Goal: Contribute content: Add original content to the website for others to see

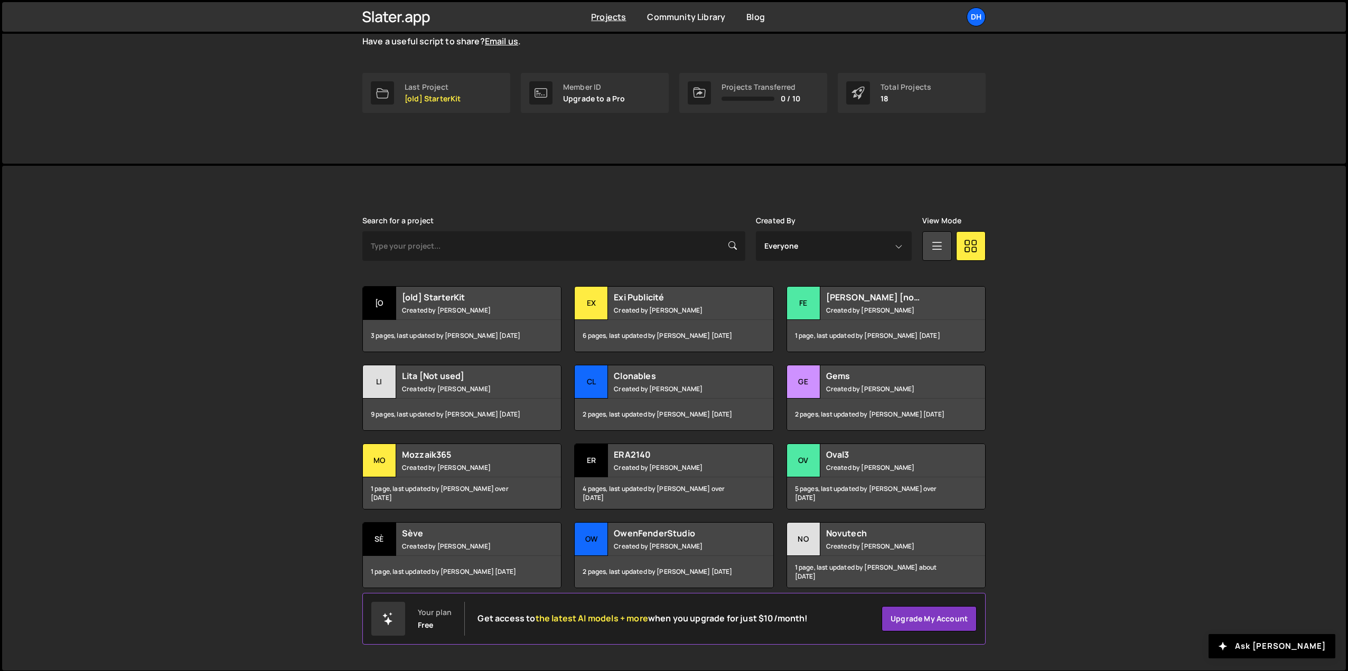
scroll to position [140, 0]
click at [880, 548] on small "Created by Daphné Héraïz-Bekkis" at bounding box center [889, 544] width 127 height 9
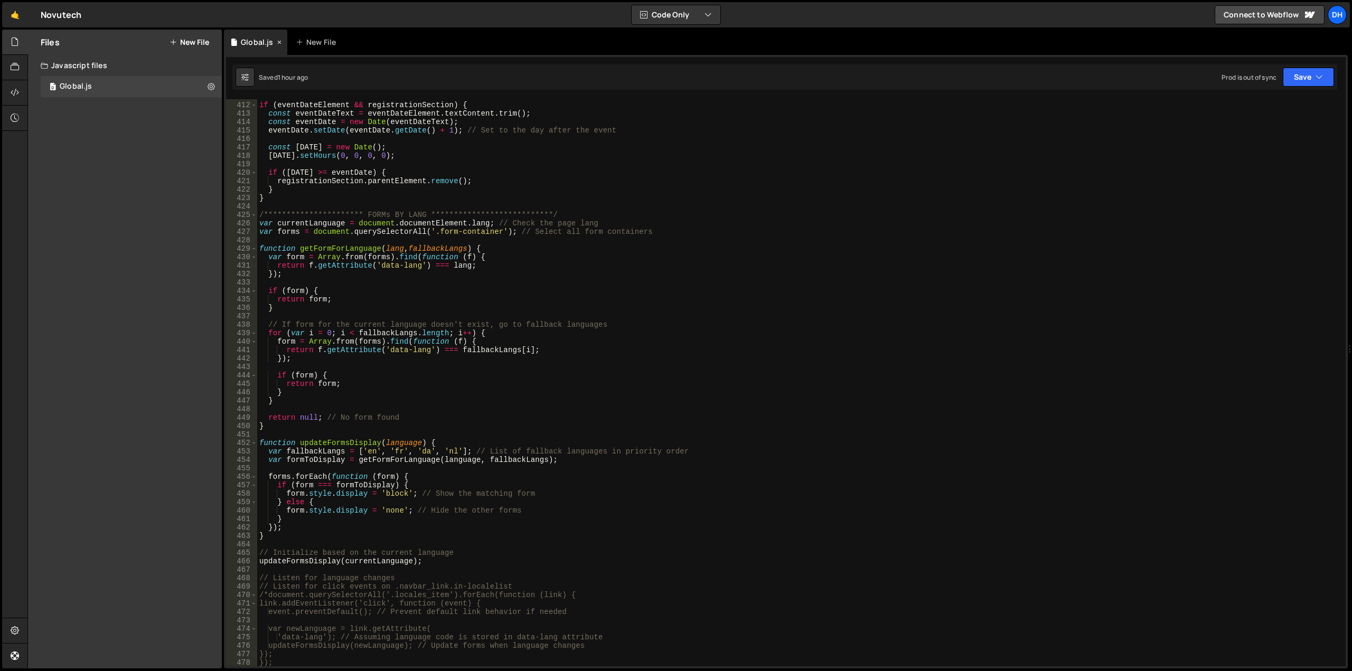
scroll to position [3471, 0]
click at [192, 40] on button "New File" at bounding box center [190, 42] width 40 height 8
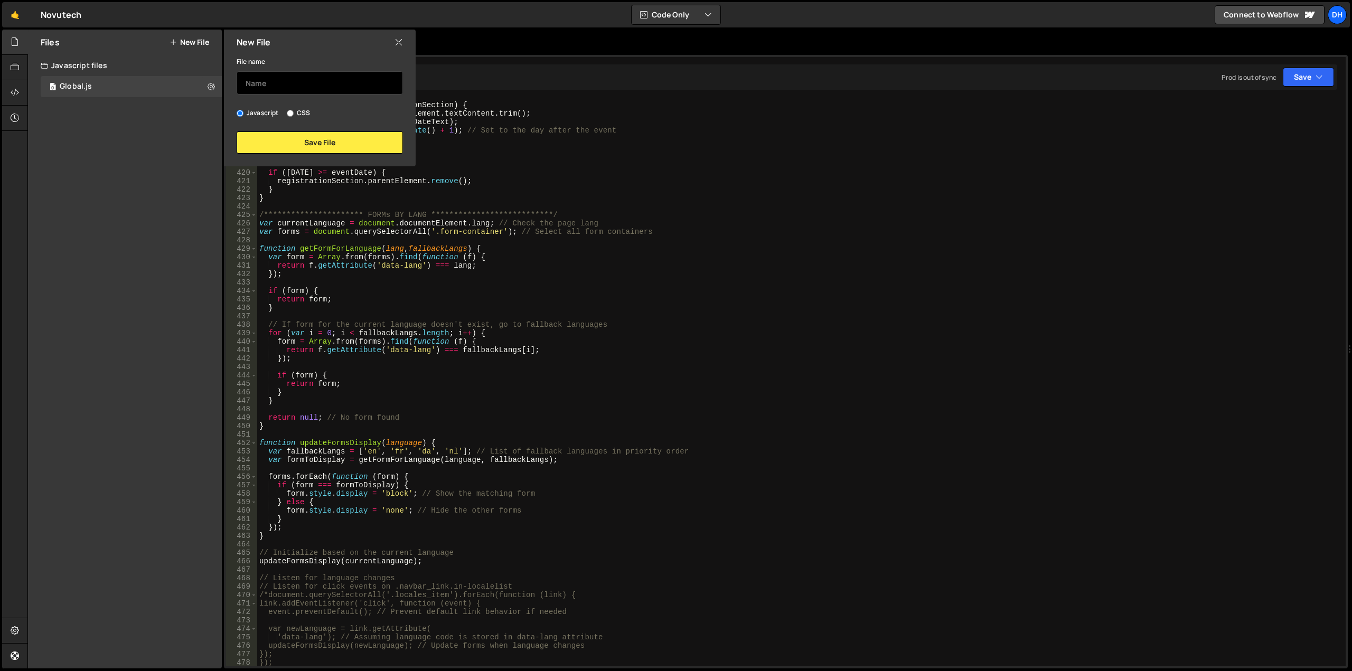
click at [285, 83] on input "text" at bounding box center [320, 82] width 166 height 23
click at [249, 80] on input "0.Event" at bounding box center [320, 82] width 166 height 23
type input "1.Event"
click at [400, 41] on icon at bounding box center [398, 42] width 8 height 12
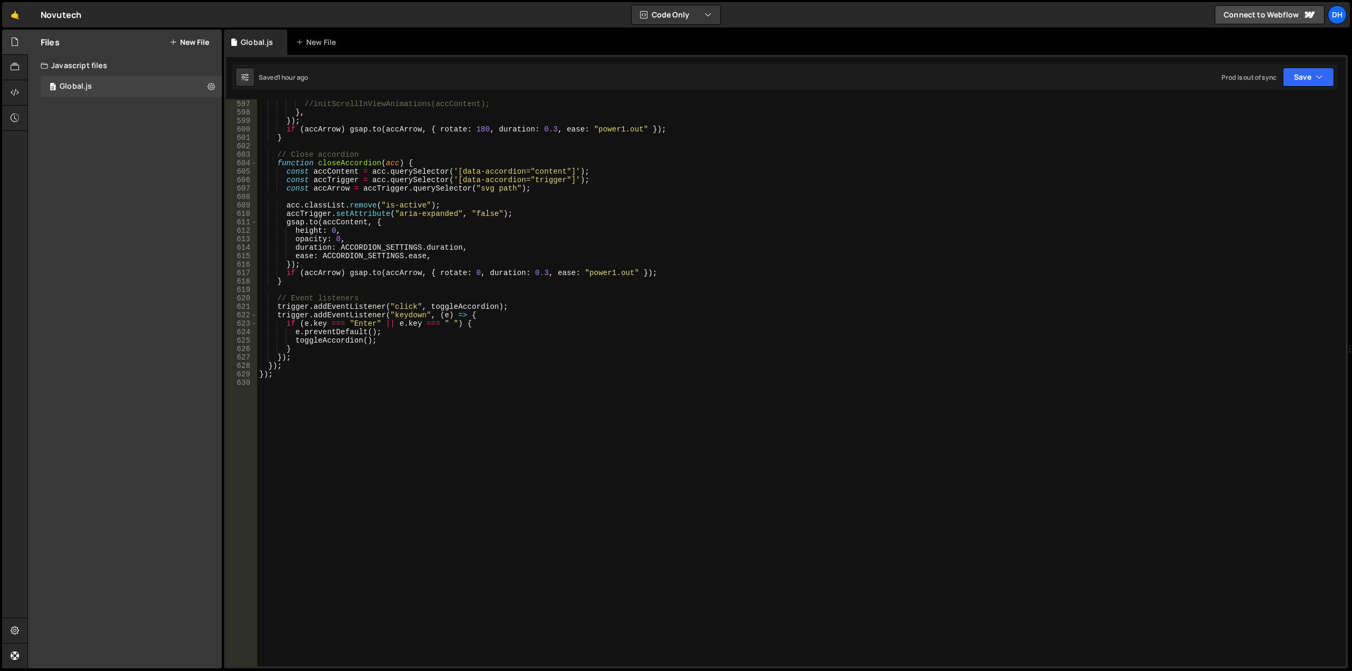
scroll to position [5035, 0]
click at [308, 387] on div "// Re-init apparition animations for elements inside this opened accordion //in…" at bounding box center [799, 383] width 1084 height 584
paste textarea "});"
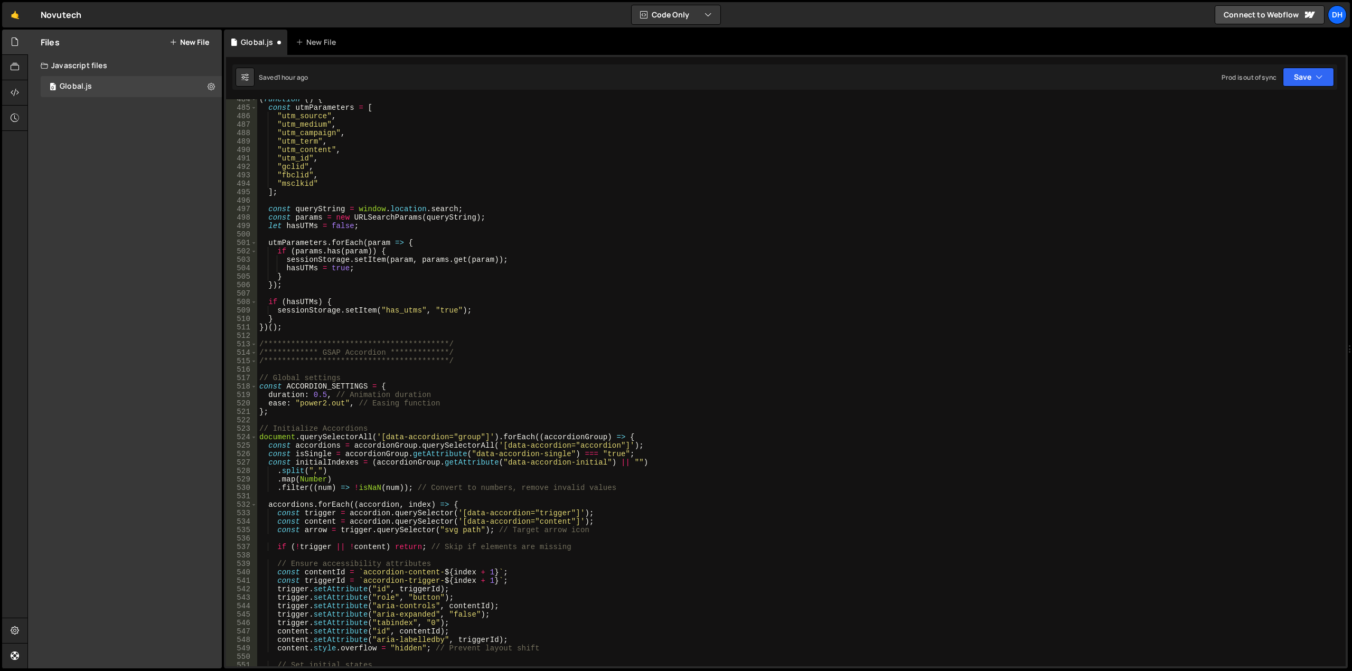
scroll to position [4084, 0]
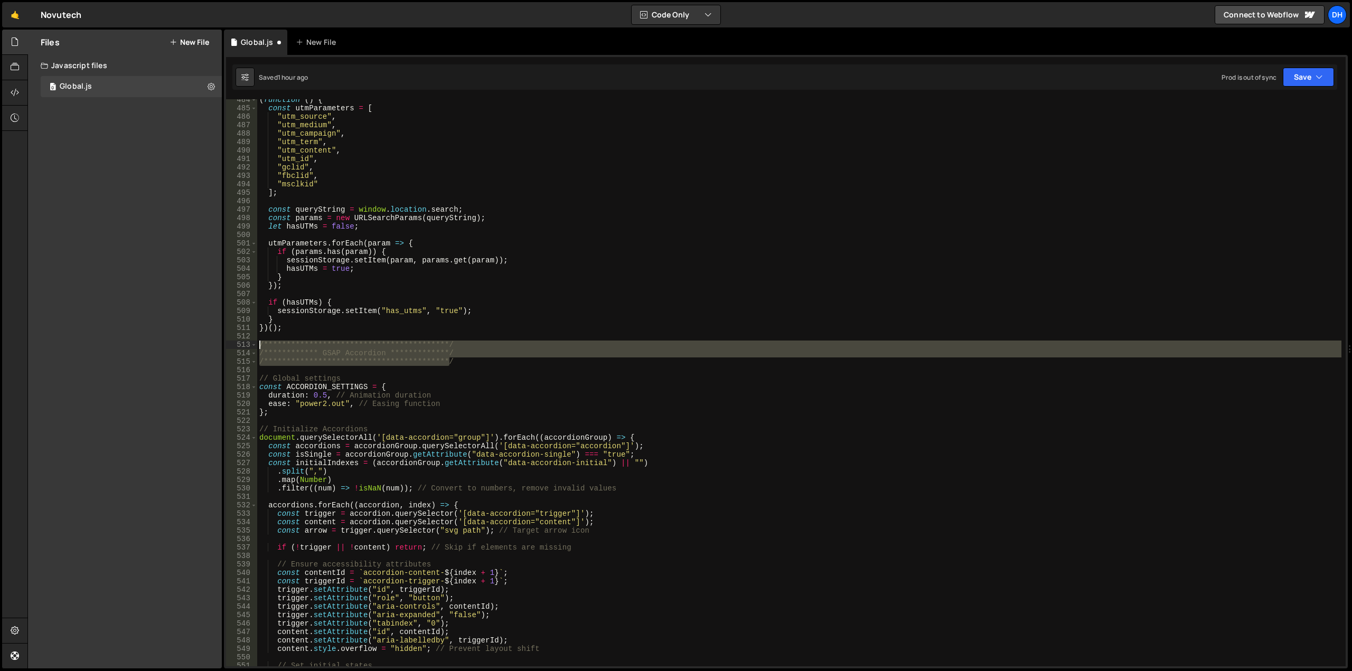
drag, startPoint x: 466, startPoint y: 363, endPoint x: 245, endPoint y: 342, distance: 221.7
click at [245, 342] on div "**********" at bounding box center [785, 382] width 1119 height 567
type textarea "**********"
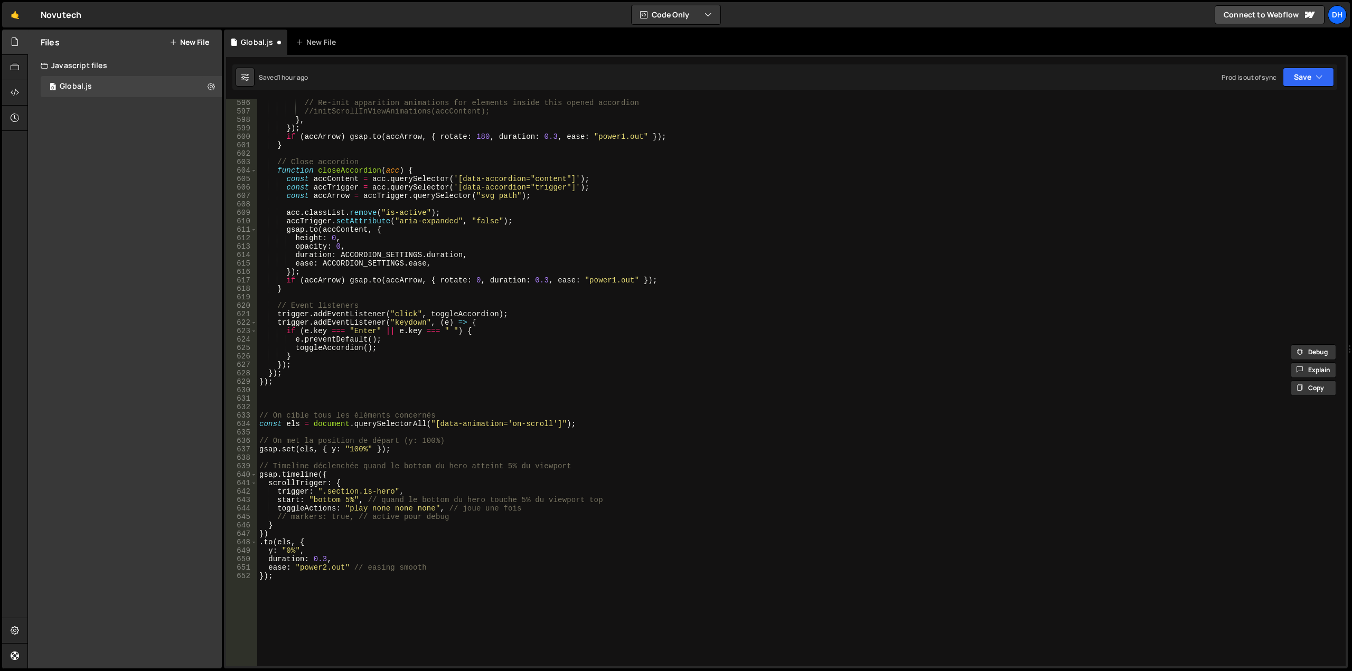
scroll to position [5043, 0]
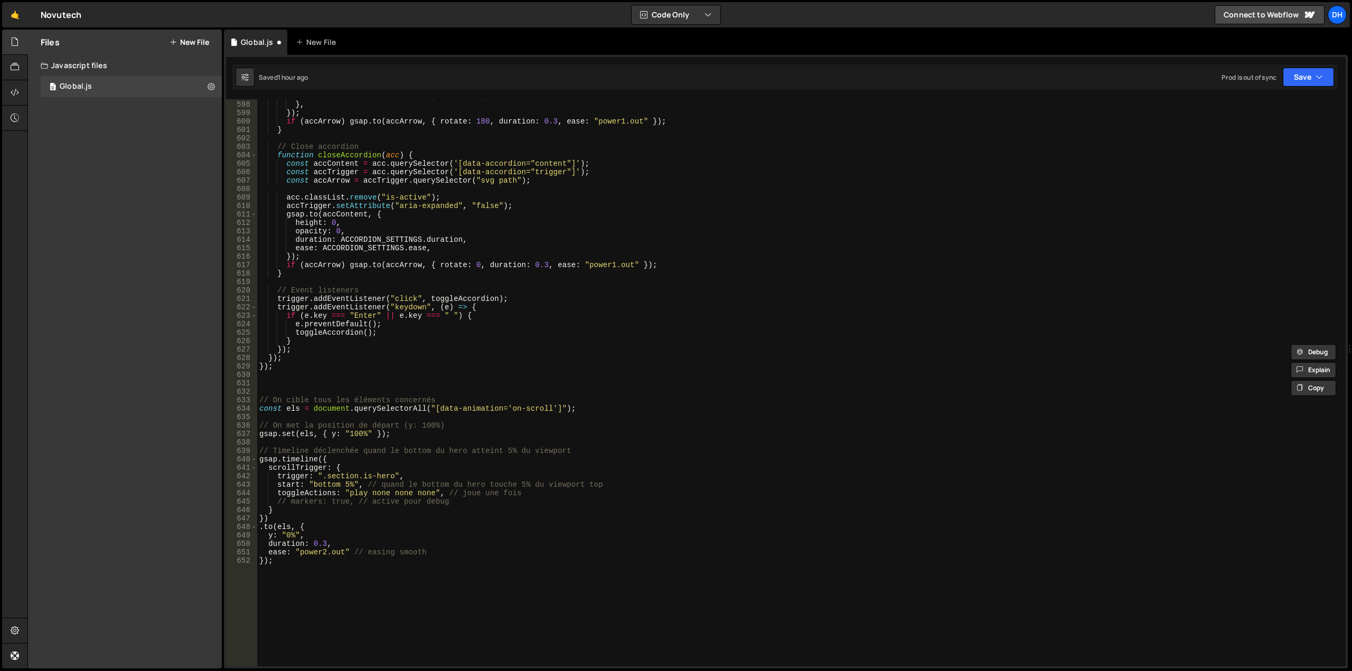
click at [284, 383] on div "//initScrollInViewAnimations(accContent); } , }) ; if ( accArrow ) gsap . to ( …" at bounding box center [799, 384] width 1084 height 584
paste textarea "**********"
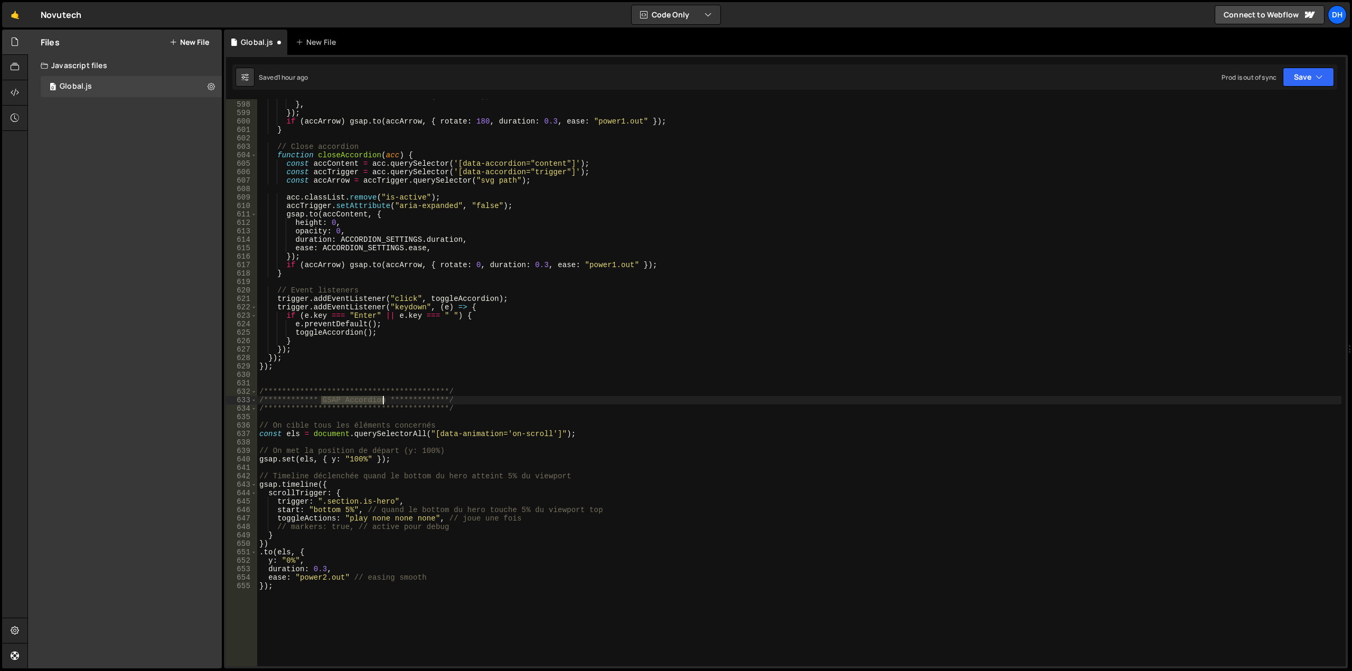
drag, startPoint x: 322, startPoint y: 399, endPoint x: 383, endPoint y: 402, distance: 61.3
click at [383, 402] on div "//initScrollInViewAnimations(accContent); } , }) ; if ( accArrow ) gsap . to ( …" at bounding box center [799, 384] width 1084 height 584
click at [724, 429] on div "//initScrollInViewAnimations(accContent); } , }) ; if ( accArrow ) gsap . to ( …" at bounding box center [799, 384] width 1084 height 584
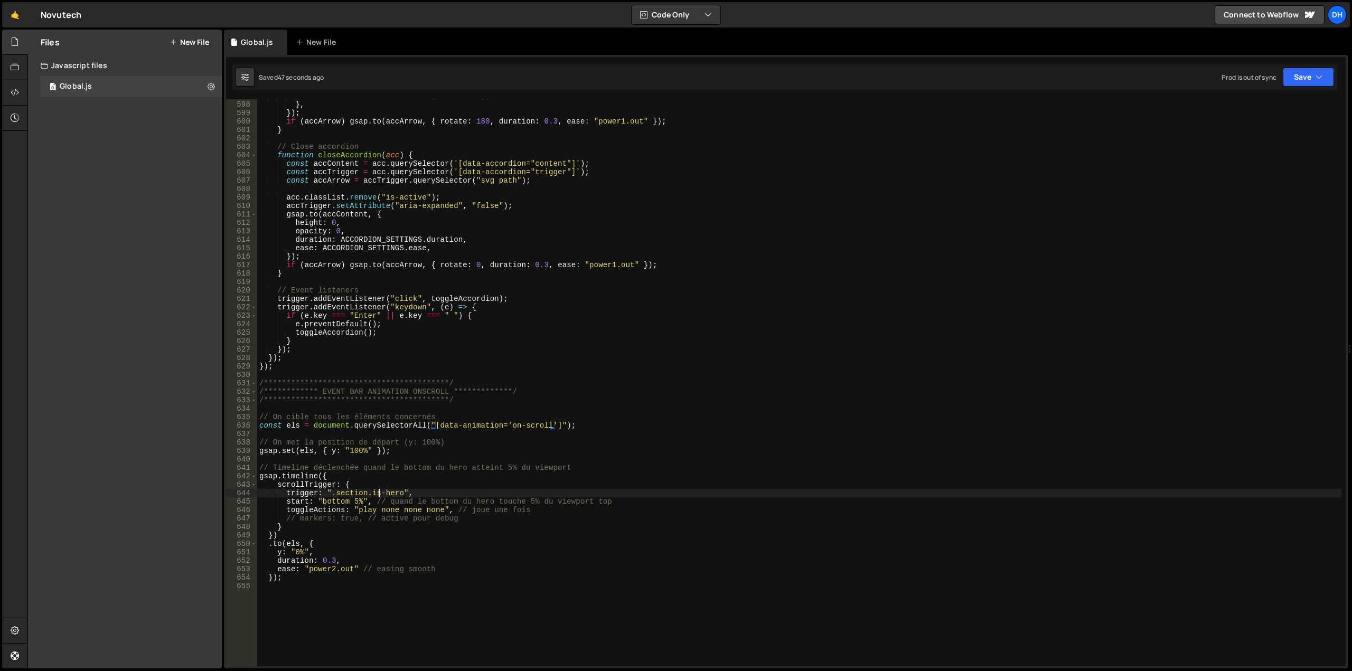
click at [380, 495] on div "//initScrollInViewAnimations(accContent); } , }) ; if ( accArrow ) gsap . to ( …" at bounding box center [799, 384] width 1084 height 584
click at [299, 519] on div "//initScrollInViewAnimations(accContent); } , }) ; if ( accArrow ) gsap . to ( …" at bounding box center [799, 384] width 1084 height 584
drag, startPoint x: 287, startPoint y: 512, endPoint x: 446, endPoint y: 510, distance: 159.5
click at [446, 510] on div "//initScrollInViewAnimations(accContent); } , }) ; if ( accArrow ) gsap . to ( …" at bounding box center [799, 384] width 1084 height 584
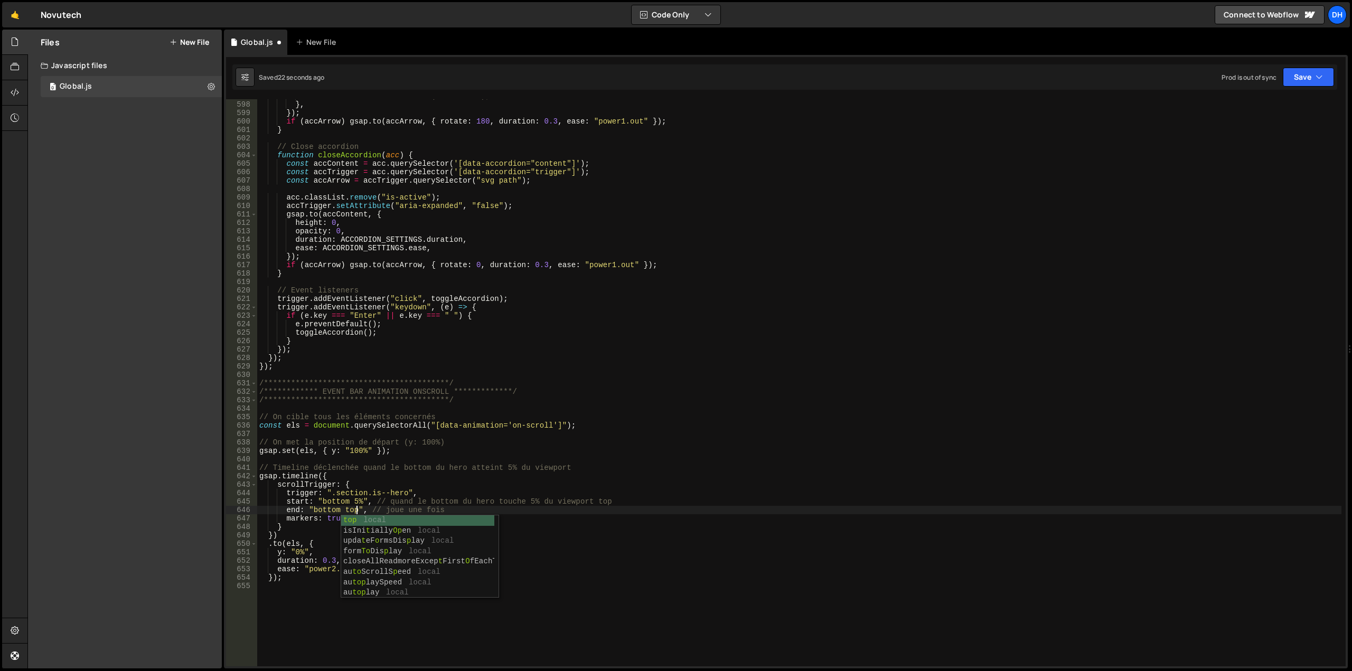
scroll to position [0, 7]
click at [310, 478] on div "//initScrollInViewAnimations(accContent); } , }) ; if ( accArrow ) gsap . to ( …" at bounding box center [799, 384] width 1084 height 584
drag, startPoint x: 476, startPoint y: 426, endPoint x: 496, endPoint y: 426, distance: 19.5
click at [496, 426] on div "//initScrollInViewAnimations(accContent); } , }) ; if ( accArrow ) gsap . to ( …" at bounding box center [799, 384] width 1084 height 584
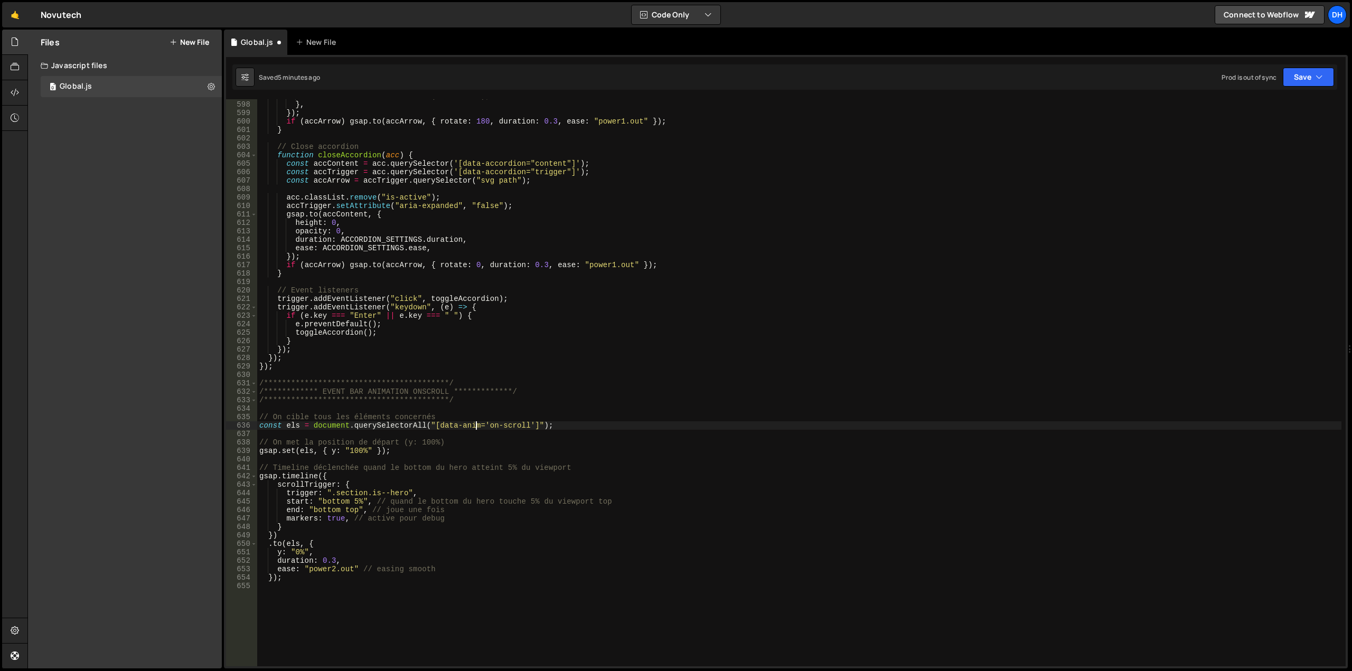
click at [642, 486] on div "//initScrollInViewAnimations(accContent); } , }) ; if ( accArrow ) gsap . to ( …" at bounding box center [799, 384] width 1084 height 584
drag, startPoint x: 432, startPoint y: 425, endPoint x: 532, endPoint y: 422, distance: 99.8
click at [532, 422] on div "//initScrollInViewAnimations(accContent); } , }) ; if ( accArrow ) gsap . to ( …" at bounding box center [799, 384] width 1084 height 584
paste textarea "event_fixed-bar"
click at [431, 425] on div "//initScrollInViewAnimations(accContent); } , }) ; if ( accArrow ) gsap . to ( …" at bounding box center [799, 384] width 1084 height 584
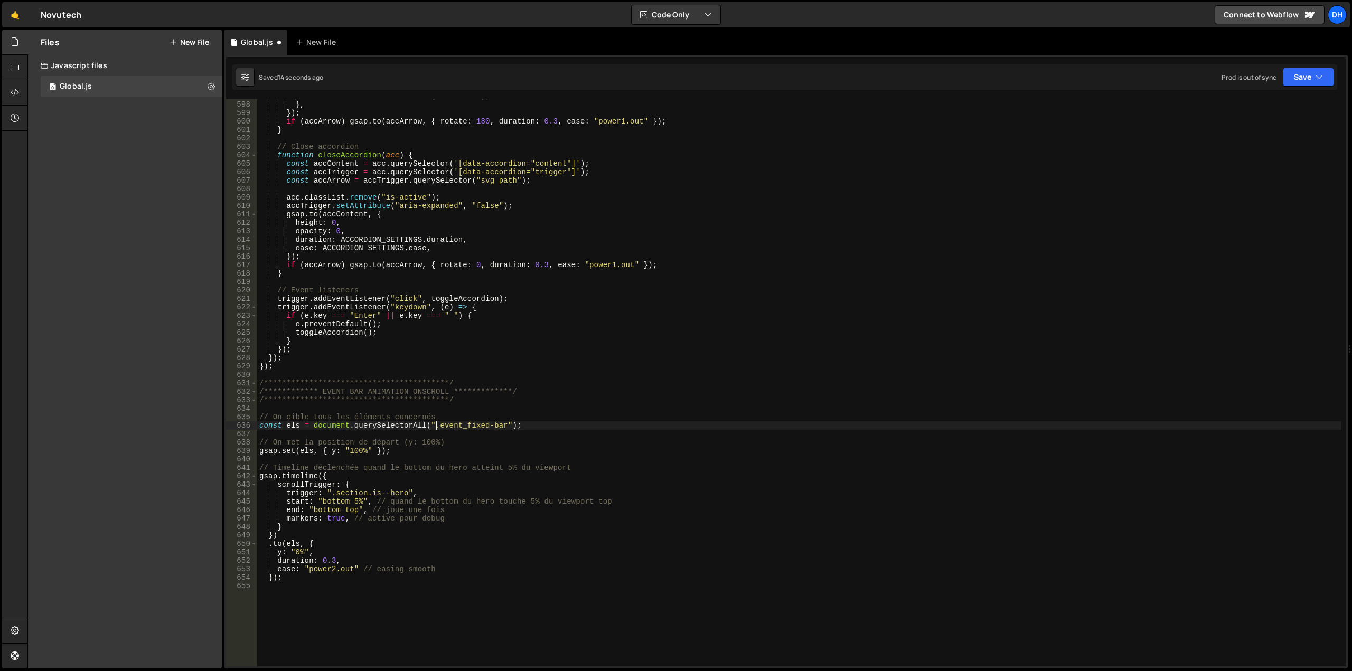
scroll to position [0, 12]
type textarea "const els = document.querySelectorAll(".event_fixed-bar");"
